Goal: Task Accomplishment & Management: Use online tool/utility

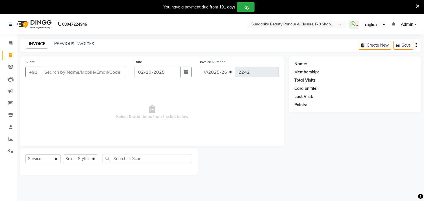
select select "5341"
select select "service"
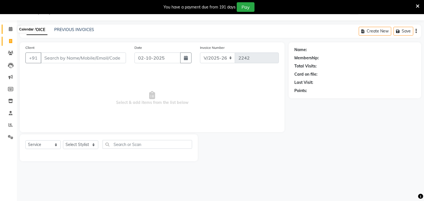
click at [10, 27] on icon at bounding box center [11, 29] width 4 height 4
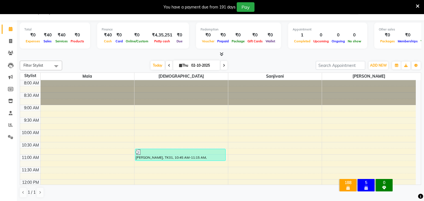
click at [168, 65] on icon at bounding box center [169, 65] width 2 height 3
type input "01-10-2025"
click at [167, 65] on div "[DATE] [DATE]" at bounding box center [189, 65] width 248 height 8
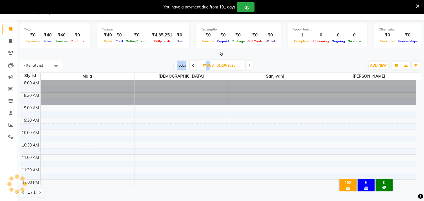
scroll to position [100, 0]
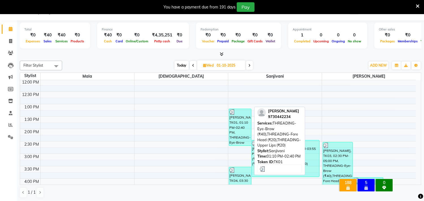
click at [235, 130] on div "[PERSON_NAME], TK01, 01:10 PM-02:40 PM, THREADING-Eye-Brow (₹40),THREADING-Fore…" at bounding box center [240, 127] width 22 height 37
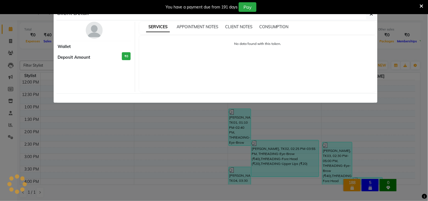
select select "3"
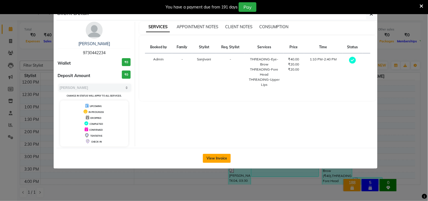
click at [217, 158] on button "View Invoice" at bounding box center [217, 158] width 28 height 9
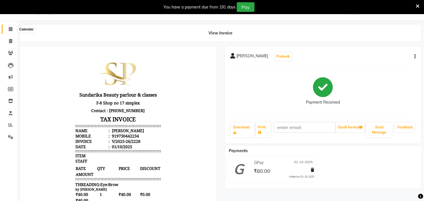
click at [10, 30] on icon at bounding box center [11, 29] width 4 height 4
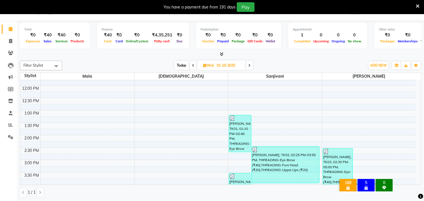
scroll to position [125, 0]
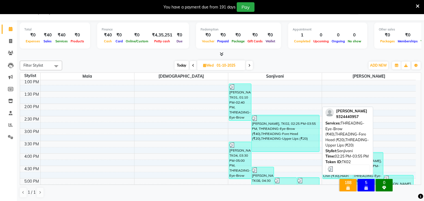
click at [271, 133] on div "[PERSON_NAME], TK02, 02:25 PM-03:55 PM, THREADING-Eye-Brow (₹40),THREADING-Fore…" at bounding box center [285, 133] width 67 height 36
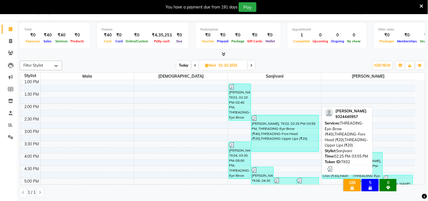
select select "3"
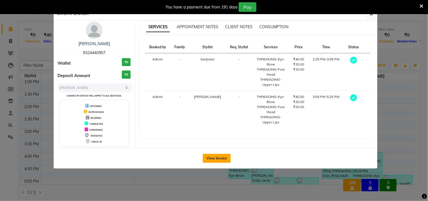
click at [213, 158] on button "View Invoice" at bounding box center [217, 158] width 28 height 9
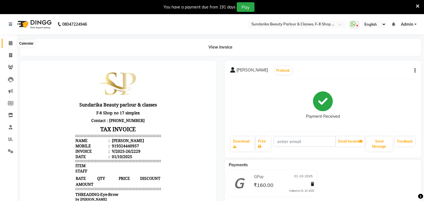
click at [11, 43] on icon at bounding box center [11, 43] width 4 height 4
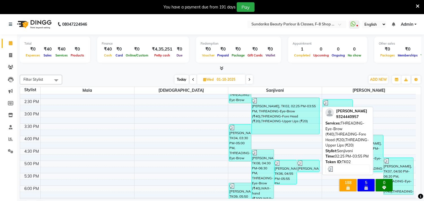
scroll to position [163, 0]
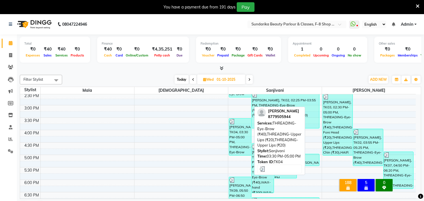
click at [237, 137] on div "[PERSON_NAME], TK04, 03:30 PM-05:00 PM, THREADING-Eye-Brow (₹40),THREADING-Uppe…" at bounding box center [240, 137] width 22 height 37
select select "3"
click at [237, 137] on div "[PERSON_NAME], TK04, 03:30 PM-05:00 PM, THREADING-Eye-Brow (₹40),THREADING-Uppe…" at bounding box center [240, 137] width 22 height 37
select select "3"
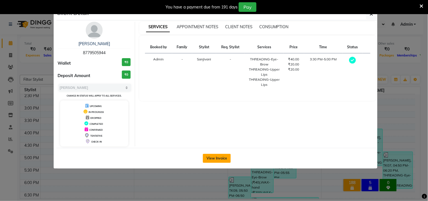
click at [219, 156] on button "View Invoice" at bounding box center [217, 158] width 28 height 9
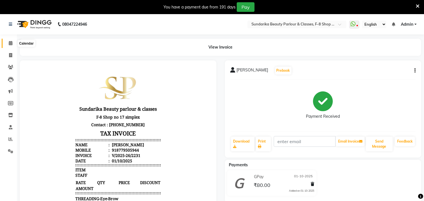
click at [9, 45] on span at bounding box center [11, 43] width 10 height 6
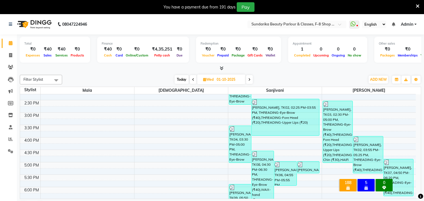
scroll to position [157, 0]
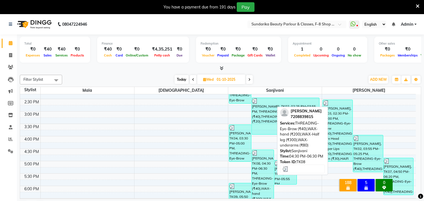
click at [258, 165] on div "[PERSON_NAME], TK08, 04:30 PM-06:30 PM, THREADING-Eye-Brow (₹40),WAX-hand (₹200…" at bounding box center [263, 174] width 22 height 49
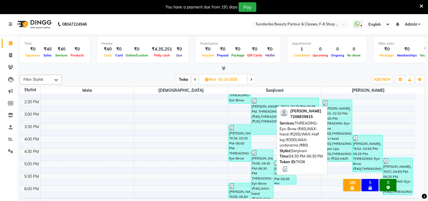
select select "3"
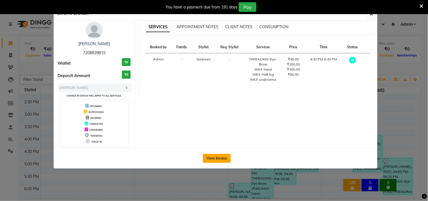
click at [215, 159] on button "View Invoice" at bounding box center [217, 158] width 28 height 9
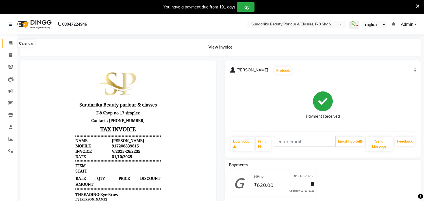
click at [11, 43] on icon at bounding box center [11, 43] width 4 height 4
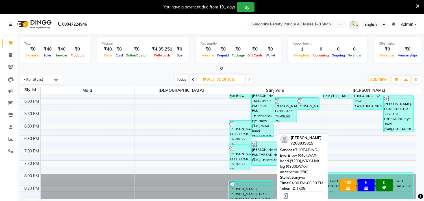
scroll to position [188, 0]
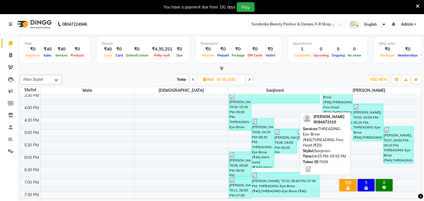
click at [284, 143] on div "[PERSON_NAME], TK06, 04:55 PM-05:55 PM, THREADING-Eye-Brow (₹40),THREADING-Fore…" at bounding box center [285, 141] width 22 height 24
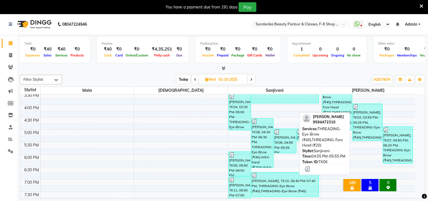
select select "3"
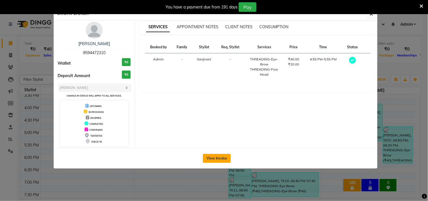
click at [215, 156] on button "View Invoice" at bounding box center [217, 158] width 28 height 9
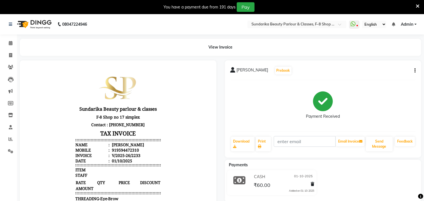
click at [215, 156] on div at bounding box center [118, 180] width 197 height 241
click at [9, 45] on icon at bounding box center [11, 43] width 4 height 4
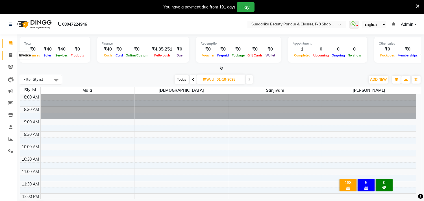
click at [10, 57] on icon at bounding box center [10, 55] width 3 height 4
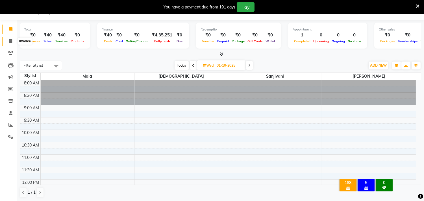
select select "5341"
select select "service"
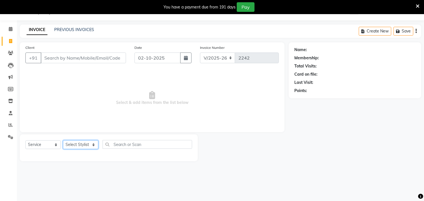
click at [88, 146] on select "Select Stylist Gita mala [PERSON_NAME] Mam" at bounding box center [80, 144] width 35 height 9
select select "35109"
click at [63, 141] on select "Select Stylist Gita mala [PERSON_NAME] Mam" at bounding box center [80, 144] width 35 height 9
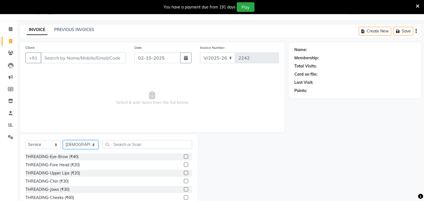
scroll to position [39, 0]
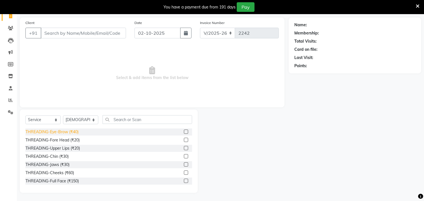
click at [73, 132] on div "THREADING-Eye-Brow (₹40)" at bounding box center [51, 132] width 53 height 6
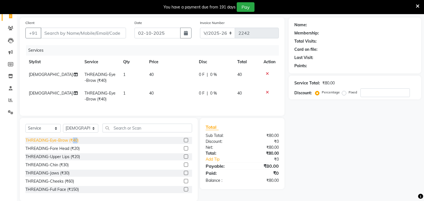
checkbox input "false"
click at [71, 150] on div "THREADING-Fore Head (₹20)" at bounding box center [52, 149] width 54 height 6
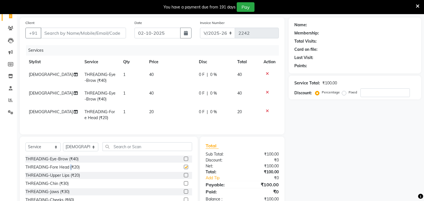
checkbox input "false"
click at [69, 177] on div "THREADING-Upper Lips (₹20)" at bounding box center [52, 176] width 54 height 6
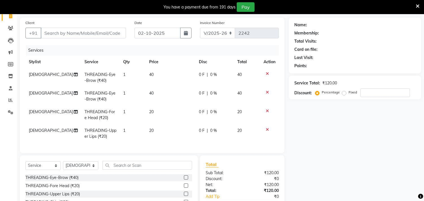
click at [268, 91] on icon at bounding box center [267, 92] width 3 height 4
click at [268, 109] on icon at bounding box center [267, 111] width 3 height 4
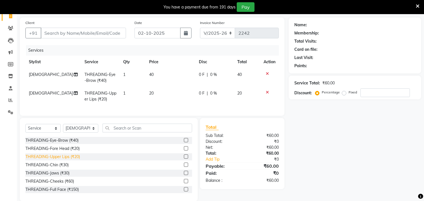
click at [72, 160] on div "THREADING-Upper Lips (₹20)" at bounding box center [52, 157] width 54 height 6
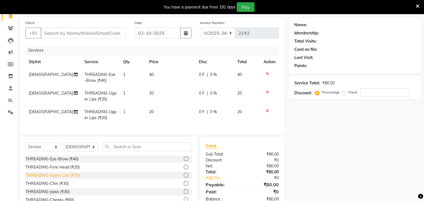
click at [71, 178] on div "THREADING-Upper Lips (₹20)" at bounding box center [52, 176] width 54 height 6
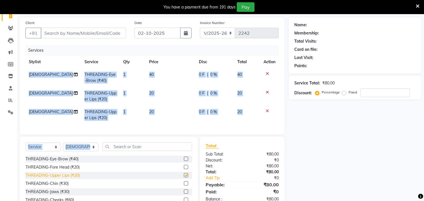
click at [71, 156] on div "Select Service Product Membership Package Voucher Prepaid Gift Card Select Styl…" at bounding box center [108, 148] width 167 height 13
checkbox input "false"
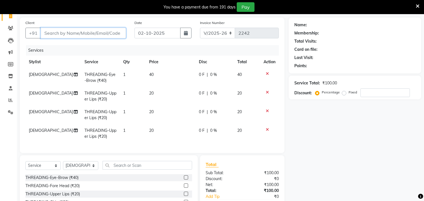
click at [63, 33] on input "Client" at bounding box center [83, 33] width 85 height 11
type input "8"
type input "0"
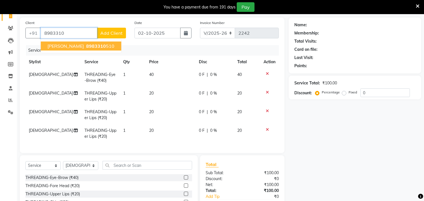
click at [64, 43] on span "[PERSON_NAME]" at bounding box center [65, 46] width 36 height 6
type input "8983310510"
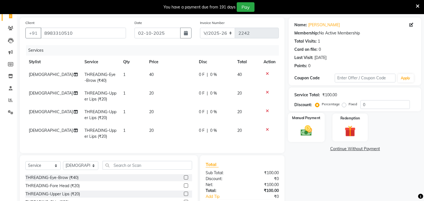
click at [306, 128] on img at bounding box center [306, 130] width 19 height 13
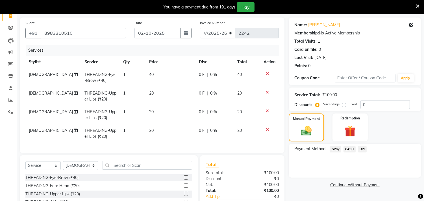
click at [349, 150] on span "CASH" at bounding box center [349, 149] width 12 height 6
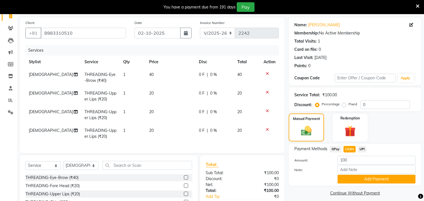
scroll to position [89, 0]
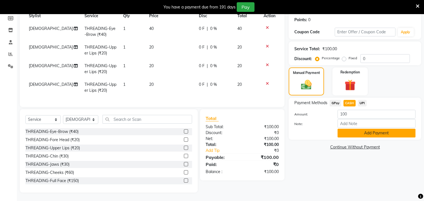
click at [365, 130] on button "Add Payment" at bounding box center [376, 133] width 78 height 9
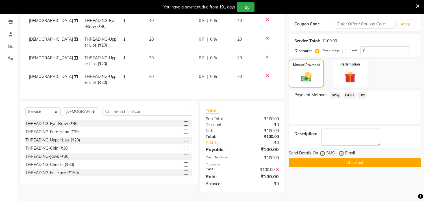
scroll to position [97, 0]
click at [370, 159] on button "Checkout" at bounding box center [355, 162] width 132 height 9
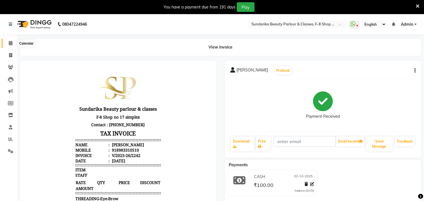
click at [10, 44] on icon at bounding box center [11, 43] width 4 height 4
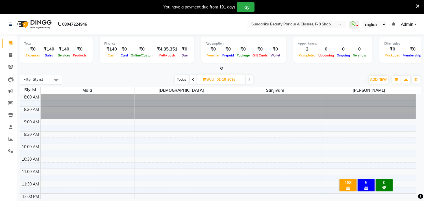
click at [193, 79] on icon at bounding box center [193, 79] width 2 height 3
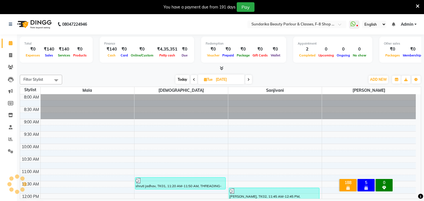
scroll to position [125, 0]
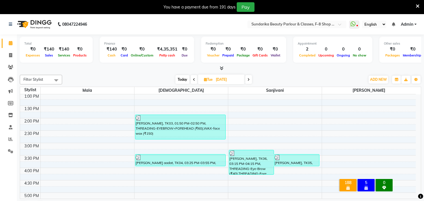
click at [248, 80] on icon at bounding box center [248, 79] width 2 height 3
type input "01-10-2025"
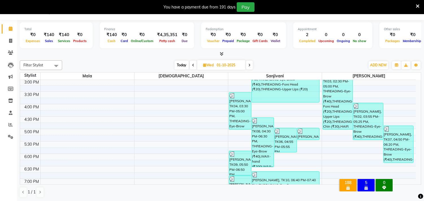
scroll to position [156, 0]
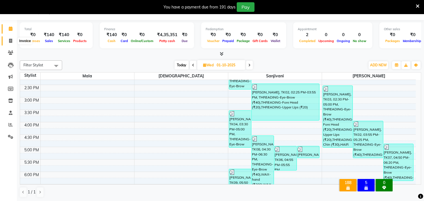
click at [7, 40] on span at bounding box center [11, 41] width 10 height 6
select select "5341"
select select "service"
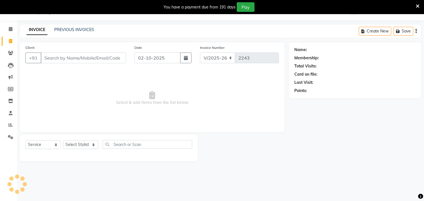
scroll to position [14, 0]
click at [12, 30] on span at bounding box center [11, 29] width 10 height 6
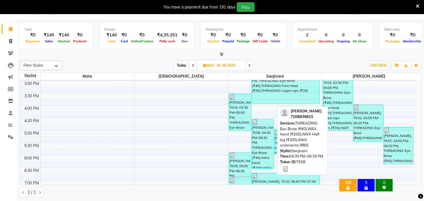
scroll to position [188, 0]
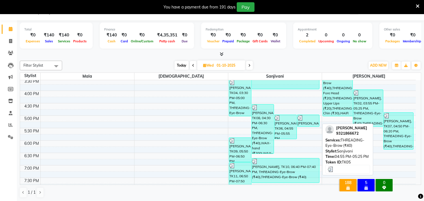
click at [307, 123] on div "[PERSON_NAME], TK05, 04:55 PM-05:25 PM, THREADING-Eye-Brow (₹40)" at bounding box center [308, 121] width 22 height 12
click at [304, 125] on div "[PERSON_NAME], TK05, 04:55 PM-05:25 PM, THREADING-Eye-Brow (₹40)" at bounding box center [308, 121] width 22 height 12
select select "3"
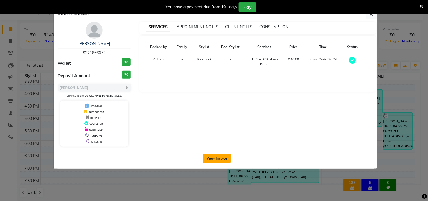
click at [221, 159] on button "View Invoice" at bounding box center [217, 158] width 28 height 9
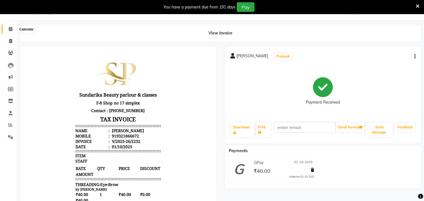
click at [10, 28] on icon at bounding box center [11, 29] width 4 height 4
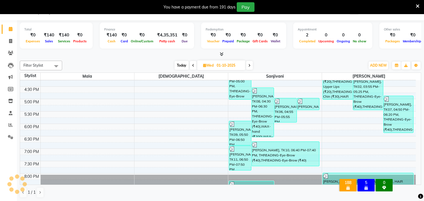
scroll to position [219, 0]
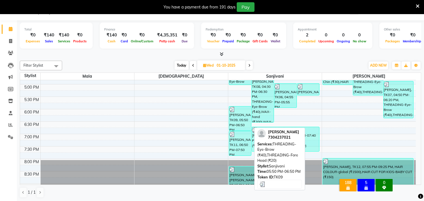
click at [237, 115] on div "[PERSON_NAME], TK09, 05:50 PM-06:50 PM, THREADING-Eye-Brow (₹40),THREADING-Fore…" at bounding box center [240, 118] width 22 height 24
click at [239, 121] on div "[PERSON_NAME], TK09, 05:50 PM-06:50 PM, THREADING-Eye-Brow (₹40),THREADING-Fore…" at bounding box center [240, 118] width 22 height 24
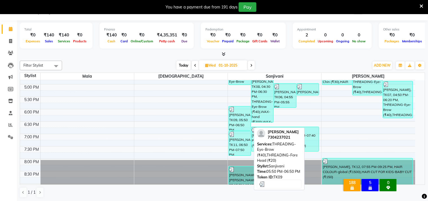
select select "3"
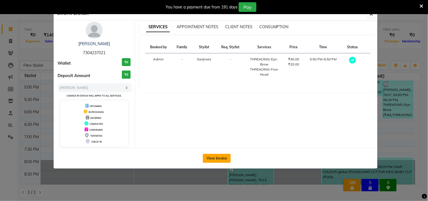
click at [212, 161] on button "View Invoice" at bounding box center [217, 158] width 28 height 9
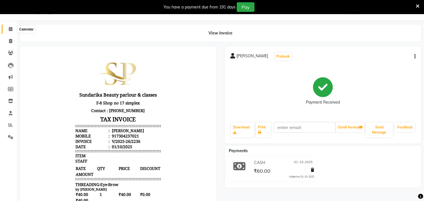
click at [11, 28] on icon at bounding box center [11, 29] width 4 height 4
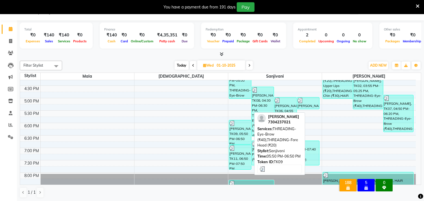
scroll to position [219, 0]
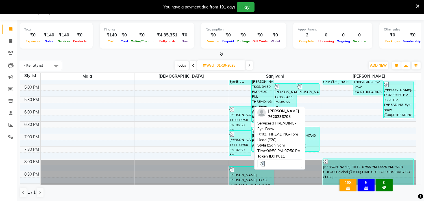
click at [241, 142] on div "[PERSON_NAME], TK11, 06:50 PM-07:50 PM, THREADING-Eye-Brow (₹40),THREADING-Fore…" at bounding box center [240, 143] width 22 height 24
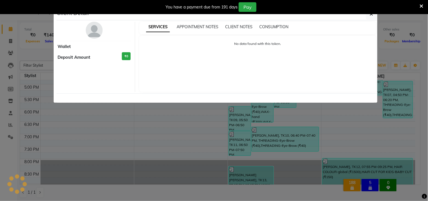
select select "3"
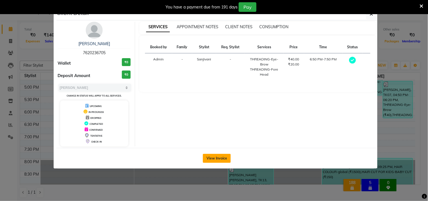
click at [221, 156] on button "View Invoice" at bounding box center [217, 158] width 28 height 9
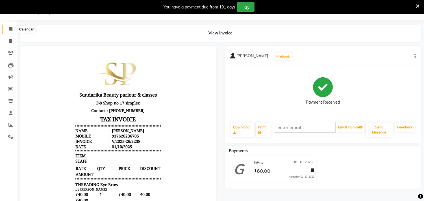
click at [13, 32] on span at bounding box center [11, 29] width 10 height 6
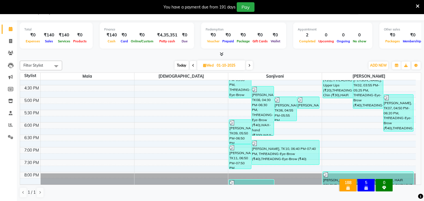
scroll to position [251, 0]
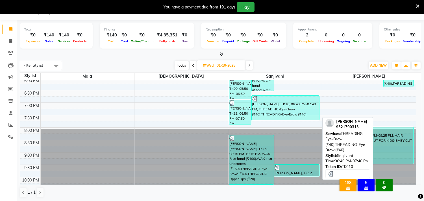
click at [269, 106] on div "[PERSON_NAME], TK10, 06:40 PM-07:40 PM, THREADING-Eye-Brow (₹40),THREADING-Eye-…" at bounding box center [285, 108] width 67 height 24
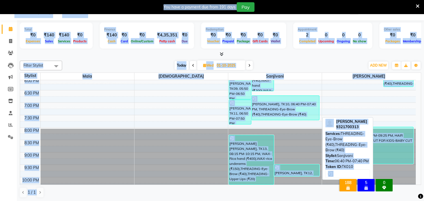
click at [269, 106] on div "[PERSON_NAME], TK10, 06:40 PM-07:40 PM, THREADING-Eye-Brow (₹40),THREADING-Eye-…" at bounding box center [285, 108] width 67 height 24
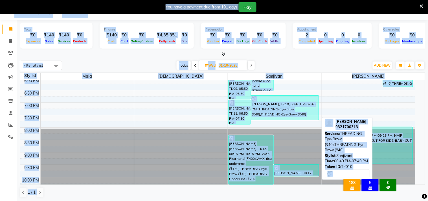
select select "3"
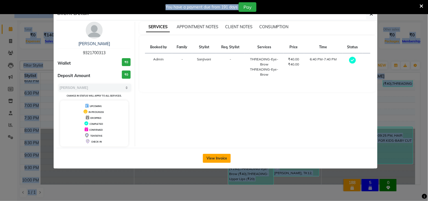
click at [222, 156] on button "View Invoice" at bounding box center [217, 158] width 28 height 9
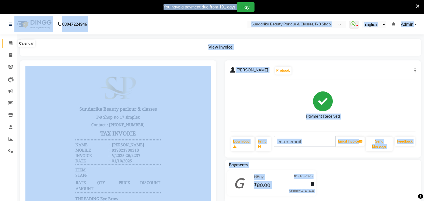
click at [10, 44] on icon at bounding box center [11, 43] width 4 height 4
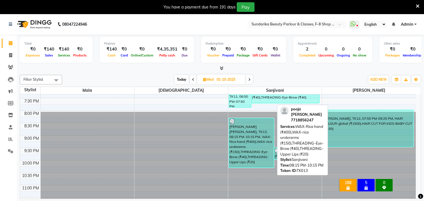
scroll to position [282, 0]
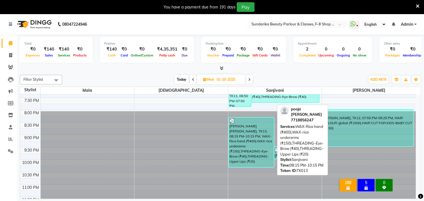
click at [245, 139] on div "[PERSON_NAME] [PERSON_NAME], TK13, 08:15 PM-10:15 PM, WAX-Rica hand (₹400),WAX-…" at bounding box center [251, 142] width 45 height 49
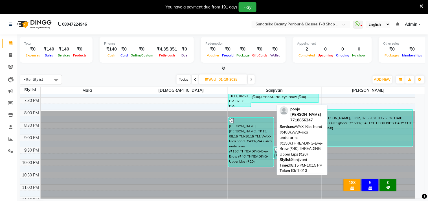
select select "3"
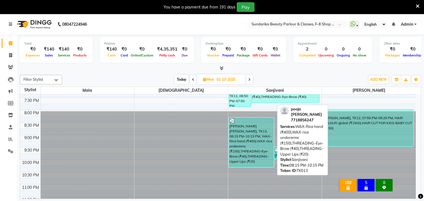
click at [245, 137] on div "[PERSON_NAME] [PERSON_NAME], TK13, 08:15 PM-10:15 PM, WAX-Rica hand (₹400),WAX-…" at bounding box center [251, 142] width 45 height 49
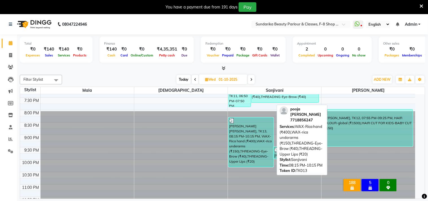
select select "3"
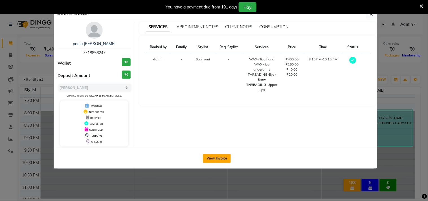
click at [226, 156] on button "View Invoice" at bounding box center [217, 158] width 28 height 9
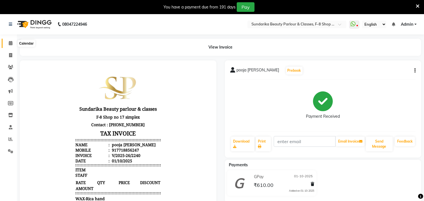
click at [9, 44] on icon at bounding box center [11, 43] width 4 height 4
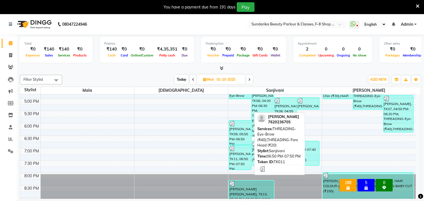
scroll to position [282, 0]
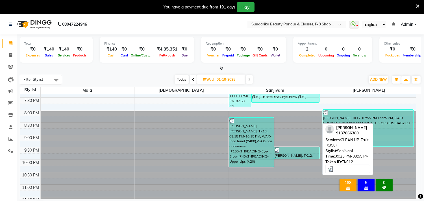
click at [297, 156] on div "[PERSON_NAME], TK12, 09:25 PM-09:55 PM, CLEAN UP-Fruit (₹350)" at bounding box center [296, 153] width 45 height 12
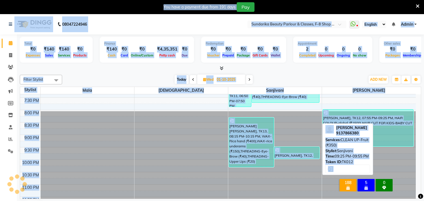
click at [298, 153] on div "[PERSON_NAME], TK12, 09:25 PM-09:55 PM, CLEAN UP-Fruit (₹350)" at bounding box center [296, 153] width 45 height 12
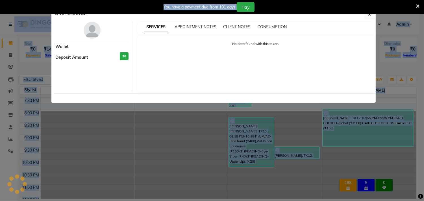
click at [298, 153] on ngb-modal-window "Client Detail Wallet Deposit Amount ₹0 SERVICES APPOINTMENT NOTES CLIENT NOTES …" at bounding box center [212, 100] width 424 height 201
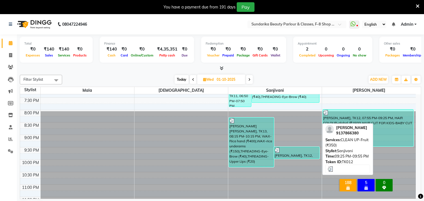
click at [298, 154] on div "[PERSON_NAME], TK12, 09:25 PM-09:55 PM, CLEAN UP-Fruit (₹350)" at bounding box center [296, 153] width 45 height 12
select select "3"
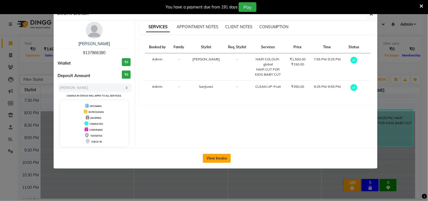
click at [212, 158] on button "View Invoice" at bounding box center [217, 158] width 28 height 9
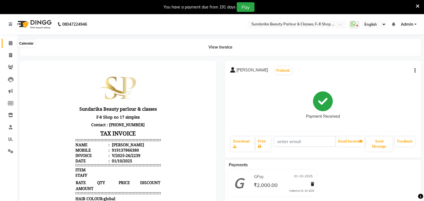
click at [10, 43] on icon at bounding box center [11, 43] width 4 height 4
click at [11, 44] on icon at bounding box center [11, 43] width 4 height 4
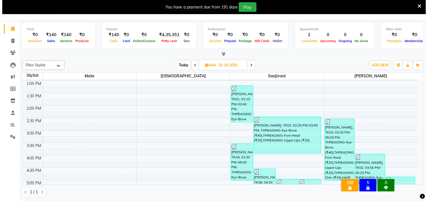
scroll to position [137, 0]
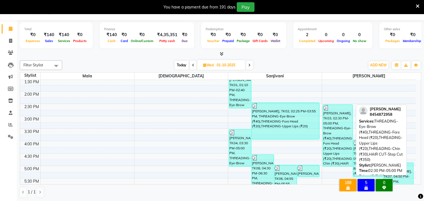
click at [339, 129] on div "[PERSON_NAME], TK03, 02:30 PM-05:00 PM, THREADING-Eye-Brow (₹40),THREADING-Fore…" at bounding box center [338, 136] width 30 height 62
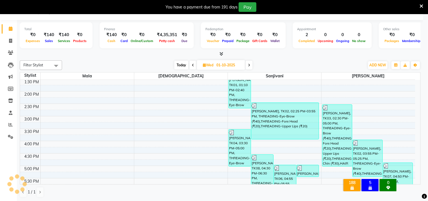
select select "3"
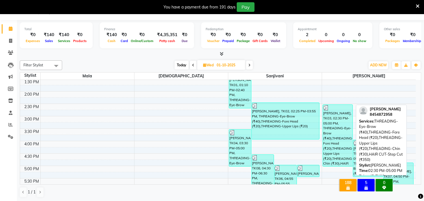
click at [329, 135] on div "[PERSON_NAME], TK03, 02:30 PM-05:00 PM, THREADING-Eye-Brow (₹40),THREADING-Fore…" at bounding box center [338, 136] width 30 height 62
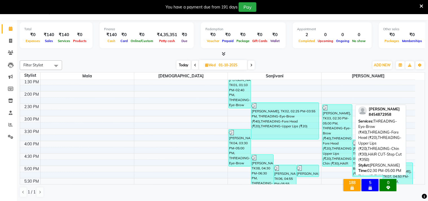
select select "3"
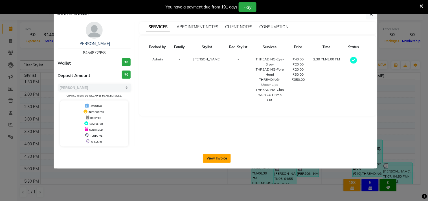
click at [218, 159] on button "View Invoice" at bounding box center [217, 158] width 28 height 9
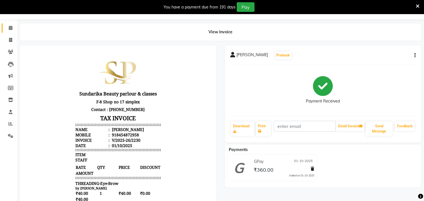
scroll to position [14, 0]
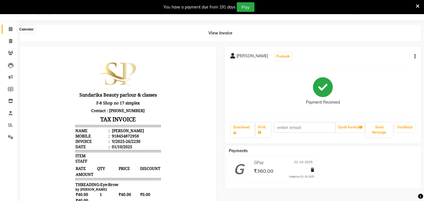
click at [10, 30] on icon at bounding box center [11, 29] width 4 height 4
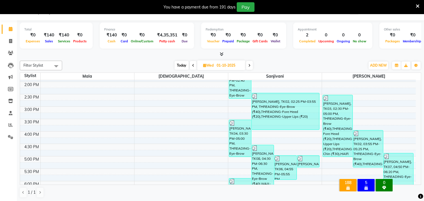
scroll to position [157, 0]
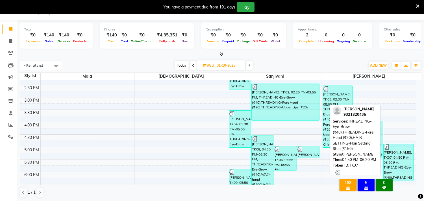
click at [398, 149] on div at bounding box center [398, 147] width 29 height 6
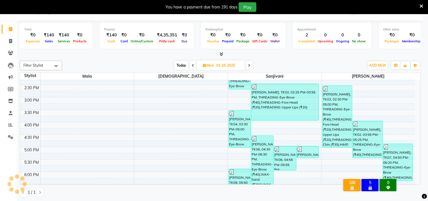
select select "3"
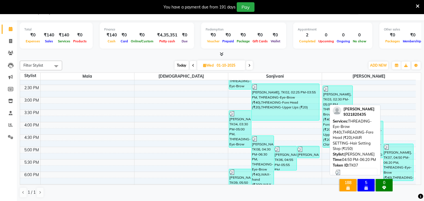
click at [397, 158] on div "[PERSON_NAME], TK07, 04:50 PM-06:20 PM, THREADING-Eye-Brow (₹40),THREADING-Fore…" at bounding box center [398, 162] width 30 height 37
select select "3"
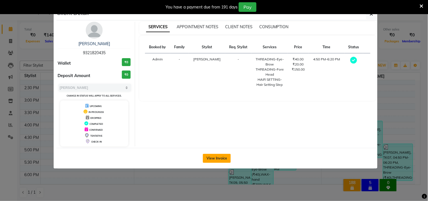
click at [214, 157] on button "View Invoice" at bounding box center [217, 158] width 28 height 9
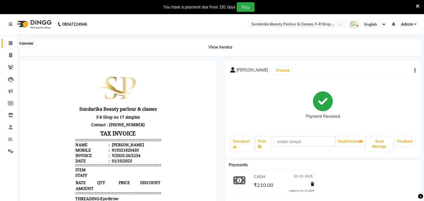
click at [9, 43] on icon at bounding box center [11, 43] width 4 height 4
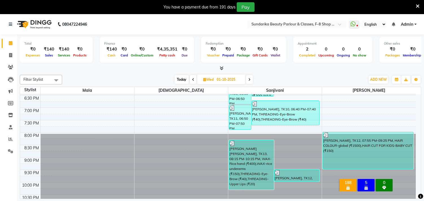
scroll to position [263, 0]
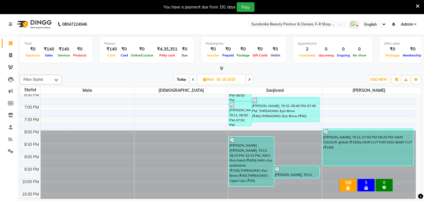
click at [251, 80] on span at bounding box center [249, 79] width 7 height 9
type input "02-10-2025"
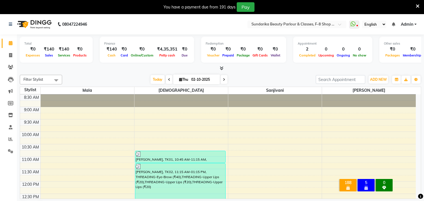
scroll to position [31, 0]
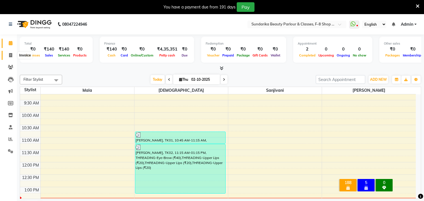
click at [9, 55] on icon at bounding box center [10, 55] width 3 height 4
select select "service"
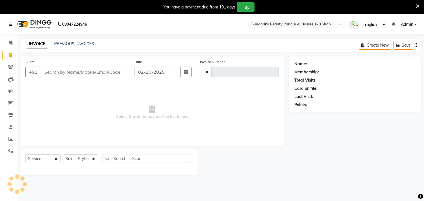
type input "2243"
select select "5341"
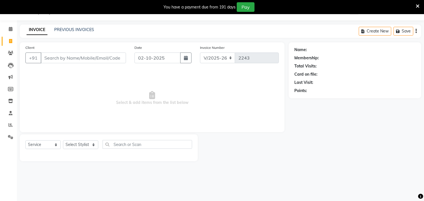
drag, startPoint x: 60, startPoint y: 106, endPoint x: 107, endPoint y: 181, distance: 87.5
click at [59, 110] on span "Select & add items from the list below" at bounding box center [151, 98] width 253 height 56
